Goal: Information Seeking & Learning: Learn about a topic

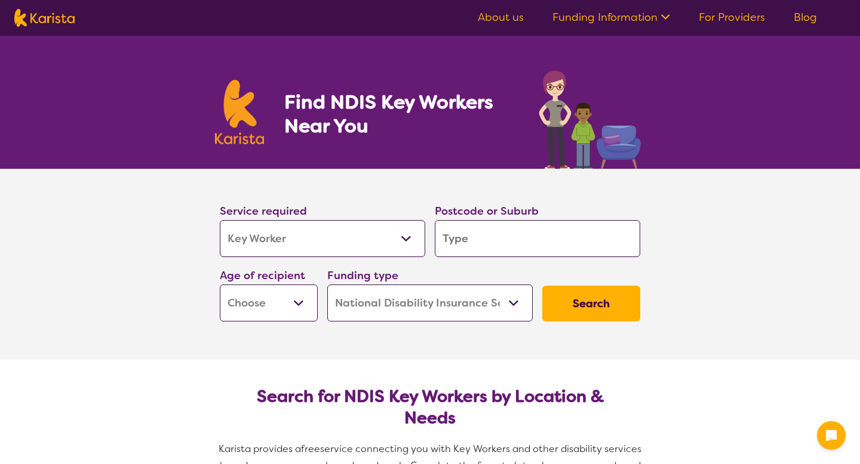
select select "Key Worker"
select select "NDIS"
select select "Key Worker"
select select "NDIS"
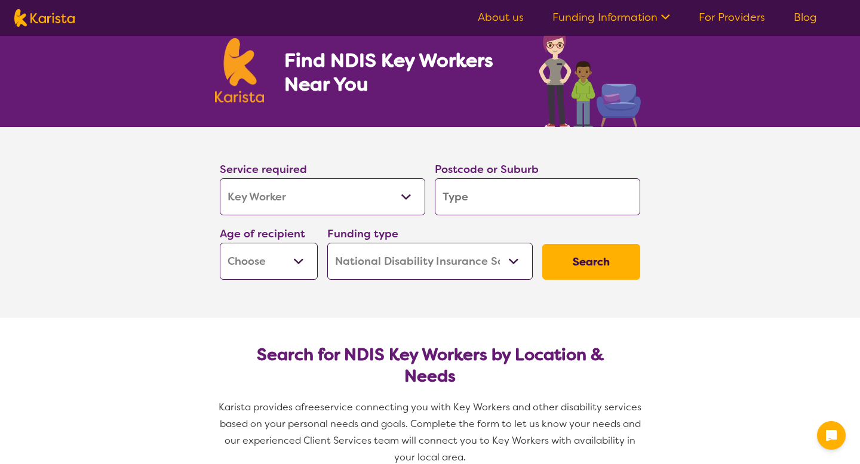
scroll to position [56, 0]
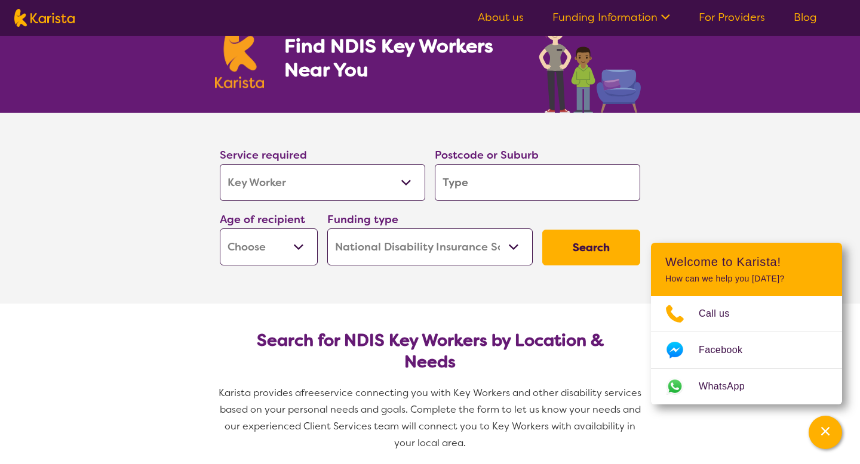
click at [486, 178] on input "search" at bounding box center [537, 182] width 205 height 37
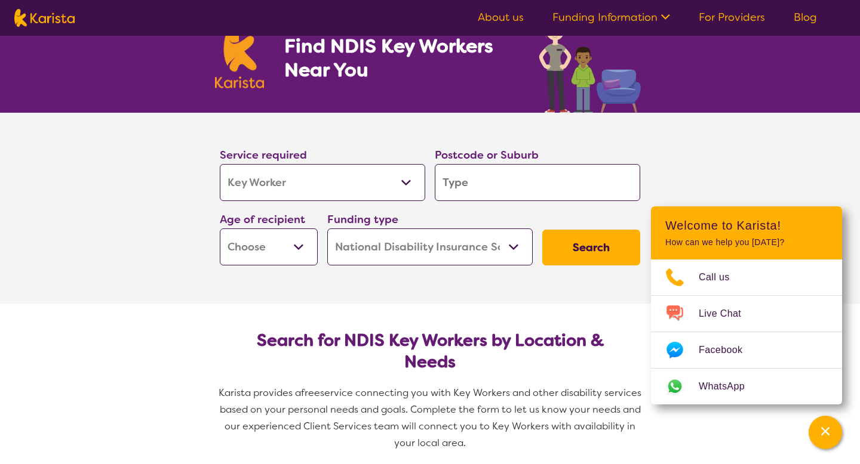
type input "3"
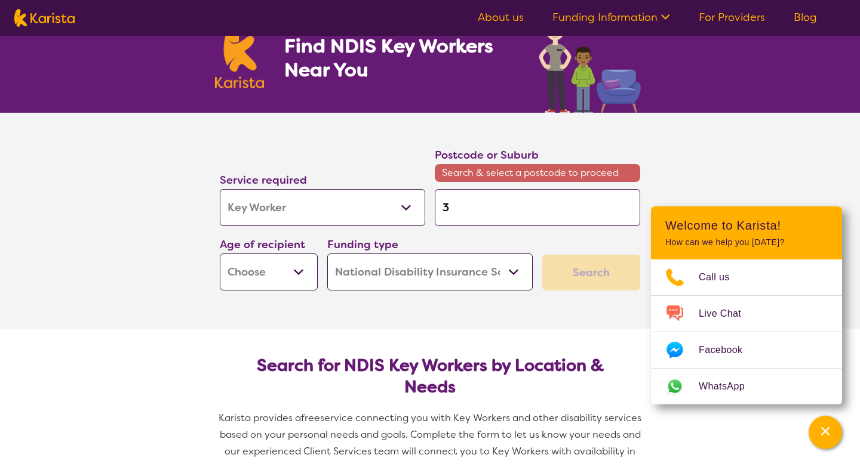
click at [503, 211] on input "3" at bounding box center [537, 207] width 205 height 37
type input "32"
type input "321"
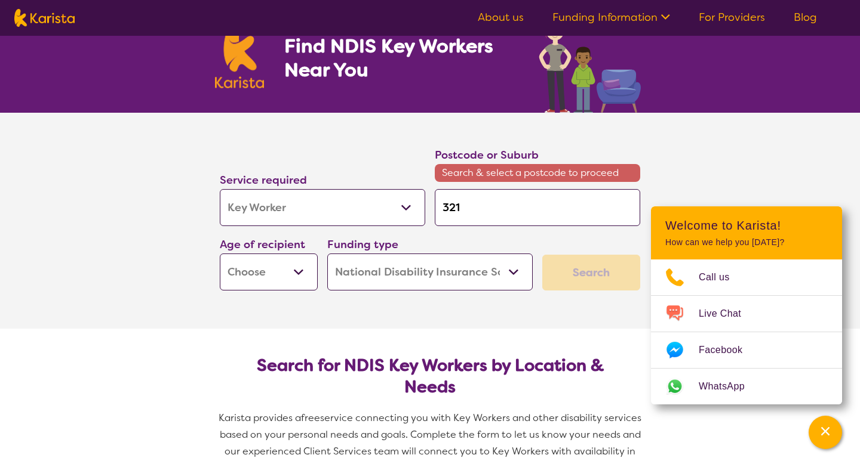
type input "3215"
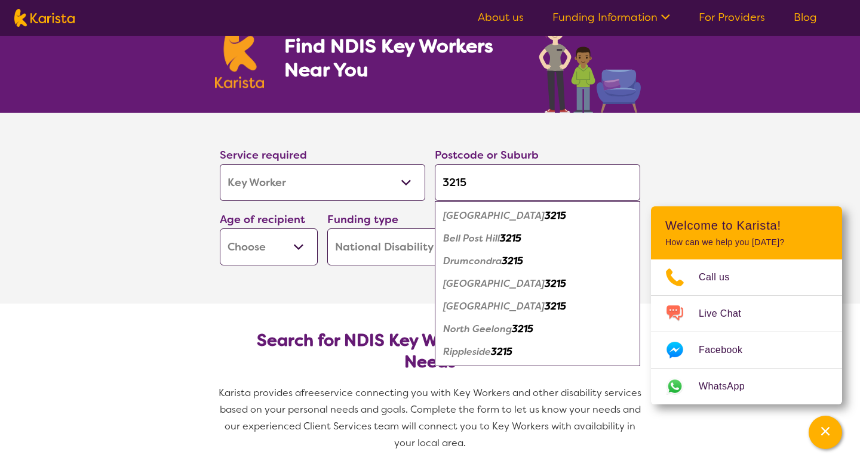
type input "3215"
click at [521, 238] on em "3215" at bounding box center [510, 238] width 21 height 13
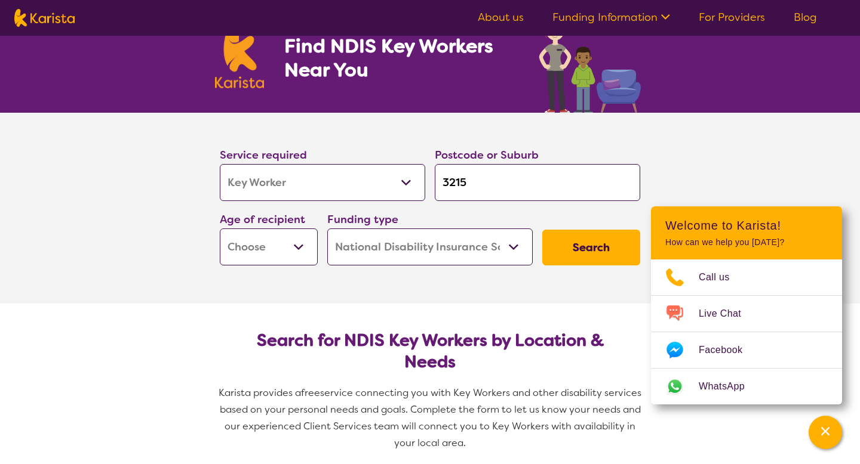
click at [568, 251] on button "Search" at bounding box center [591, 248] width 98 height 36
click at [276, 244] on select "Early Childhood - 0 to 9 Child - 10 to 11 Adolescent - 12 to 17 Adult - 18 to 6…" at bounding box center [269, 247] width 98 height 37
select select "AS"
click at [255, 252] on select "Early Childhood - 0 to 9 Child - 10 to 11 Adolescent - 12 to 17 Adult - 18 to 6…" at bounding box center [269, 247] width 98 height 37
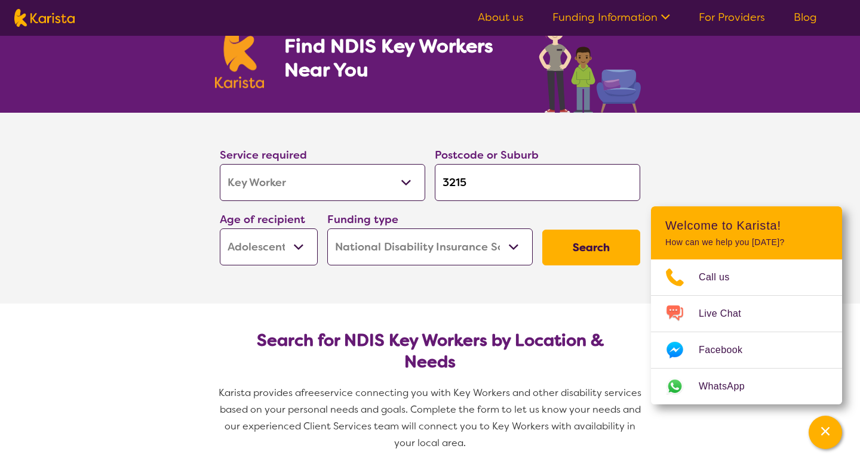
select select "AD"
click at [570, 249] on button "Search" at bounding box center [591, 248] width 98 height 36
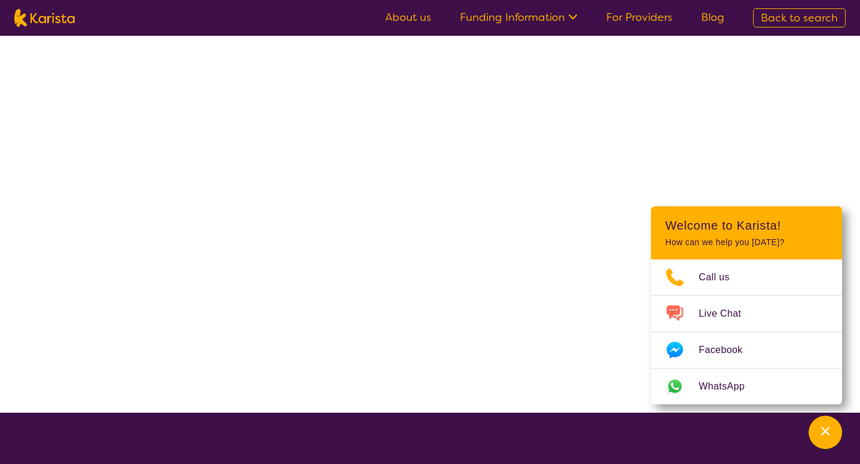
select select "Key Worker"
select select "AD"
select select "NDIS"
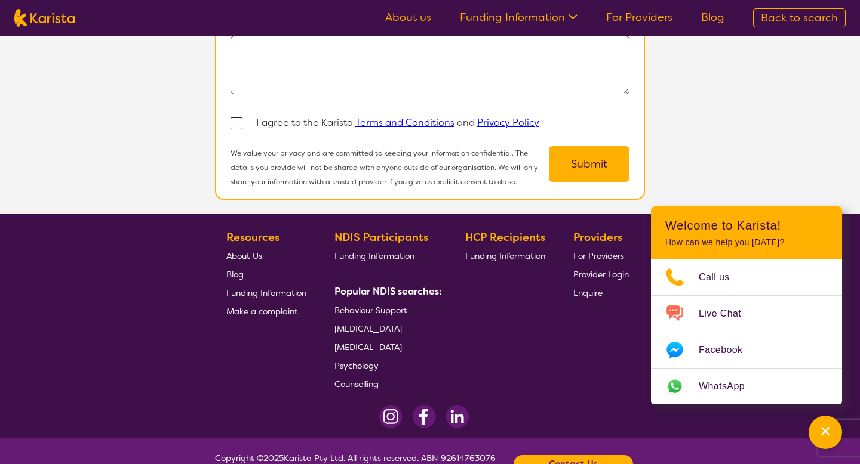
scroll to position [1307, 0]
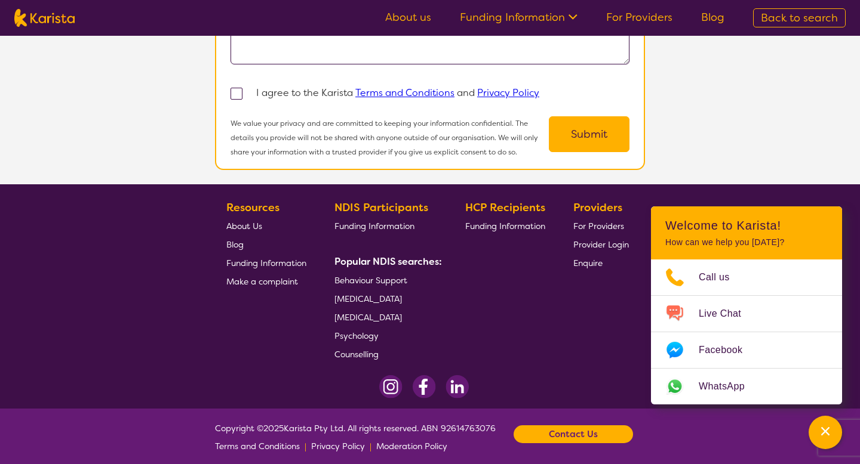
scroll to position [56, 0]
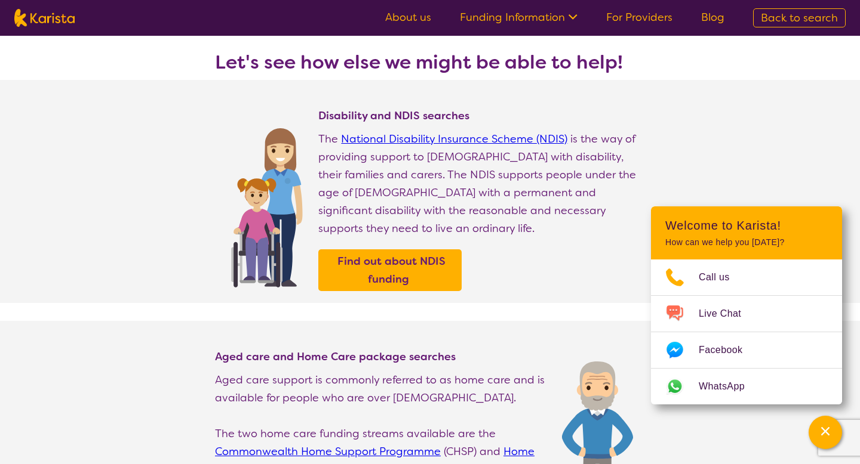
select select "Key Worker"
select select "AD"
select select "NDIS"
select select "Key Worker"
select select "AD"
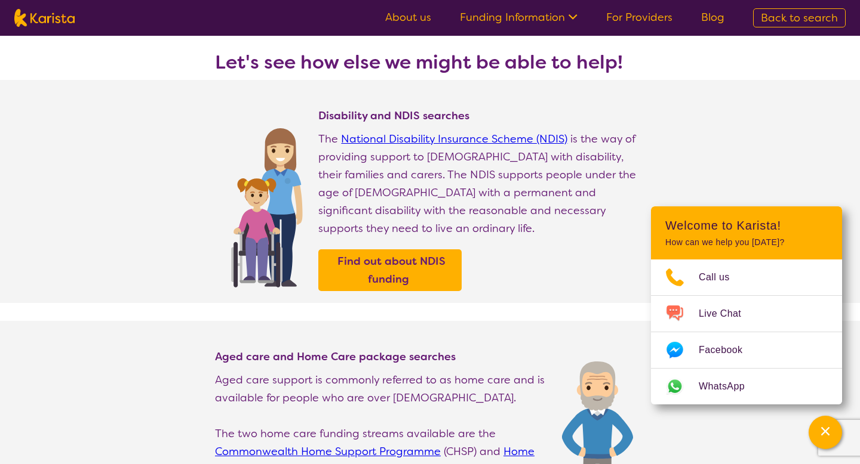
select select "NDIS"
